Goal: Task Accomplishment & Management: Use online tool/utility

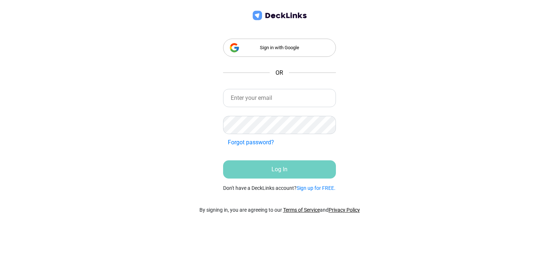
click at [257, 49] on div "Sign in with Google" at bounding box center [279, 48] width 113 height 18
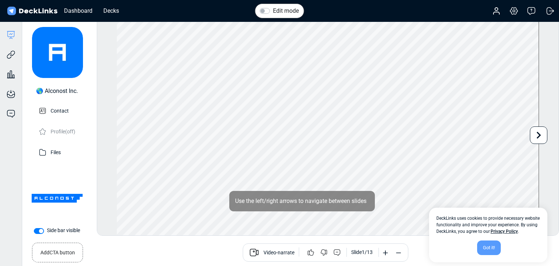
click at [492, 248] on div "Got it!" at bounding box center [489, 247] width 24 height 15
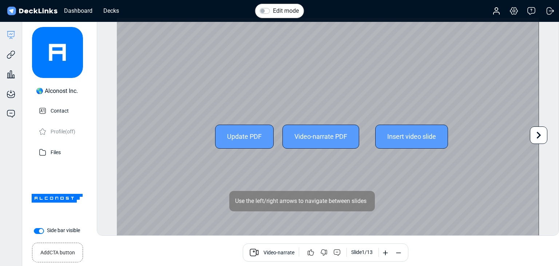
click at [543, 139] on icon at bounding box center [539, 135] width 14 height 14
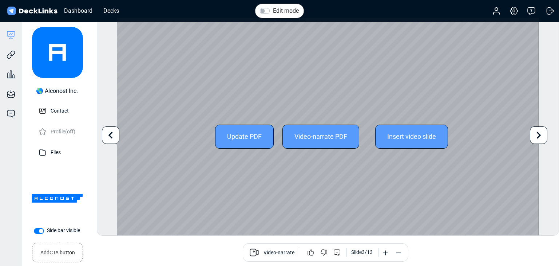
click at [537, 136] on icon at bounding box center [539, 135] width 14 height 14
click at [537, 136] on div "Edit mode Change photo Updating this image will immediately apply to all of you…" at bounding box center [328, 126] width 462 height 218
click at [537, 136] on icon at bounding box center [539, 135] width 14 height 14
click at [540, 136] on icon at bounding box center [539, 135] width 14 height 14
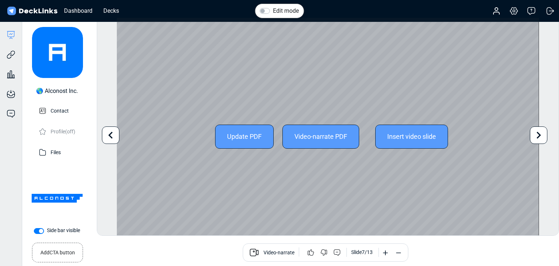
click at [540, 136] on icon at bounding box center [539, 135] width 14 height 14
click at [540, 134] on icon at bounding box center [539, 135] width 4 height 7
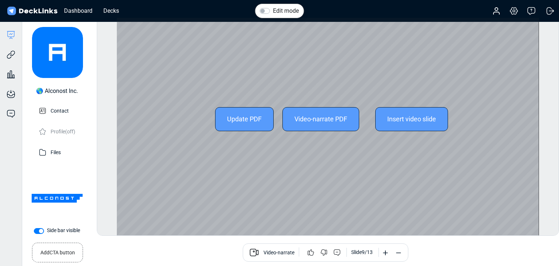
scroll to position [20, 0]
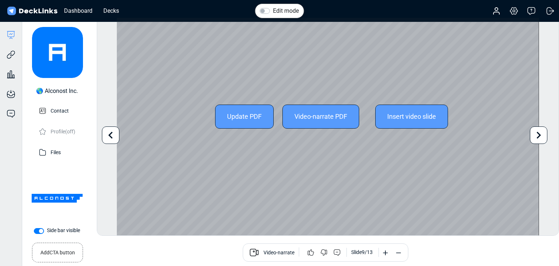
click at [310, 33] on div "Update PDF Video-narrate PDF Insert video slide" at bounding box center [328, 116] width 422 height 237
click at [532, 135] on icon at bounding box center [539, 135] width 14 height 14
click at [538, 137] on icon at bounding box center [539, 135] width 4 height 7
click at [539, 139] on icon at bounding box center [539, 135] width 14 height 14
